Goal: Task Accomplishment & Management: Manage account settings

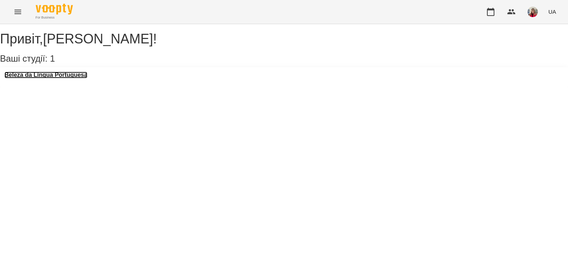
click at [69, 78] on h3 "Beleza da Língua Portuguesa" at bounding box center [45, 75] width 83 height 7
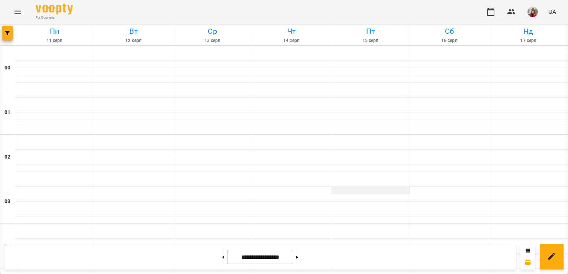
scroll to position [589, 0]
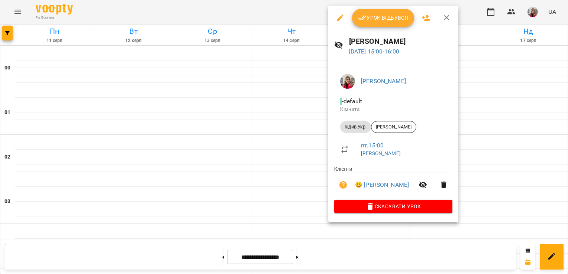
click at [395, 14] on span "Урок відбувся" at bounding box center [383, 17] width 51 height 9
